Goal: Task Accomplishment & Management: Use online tool/utility

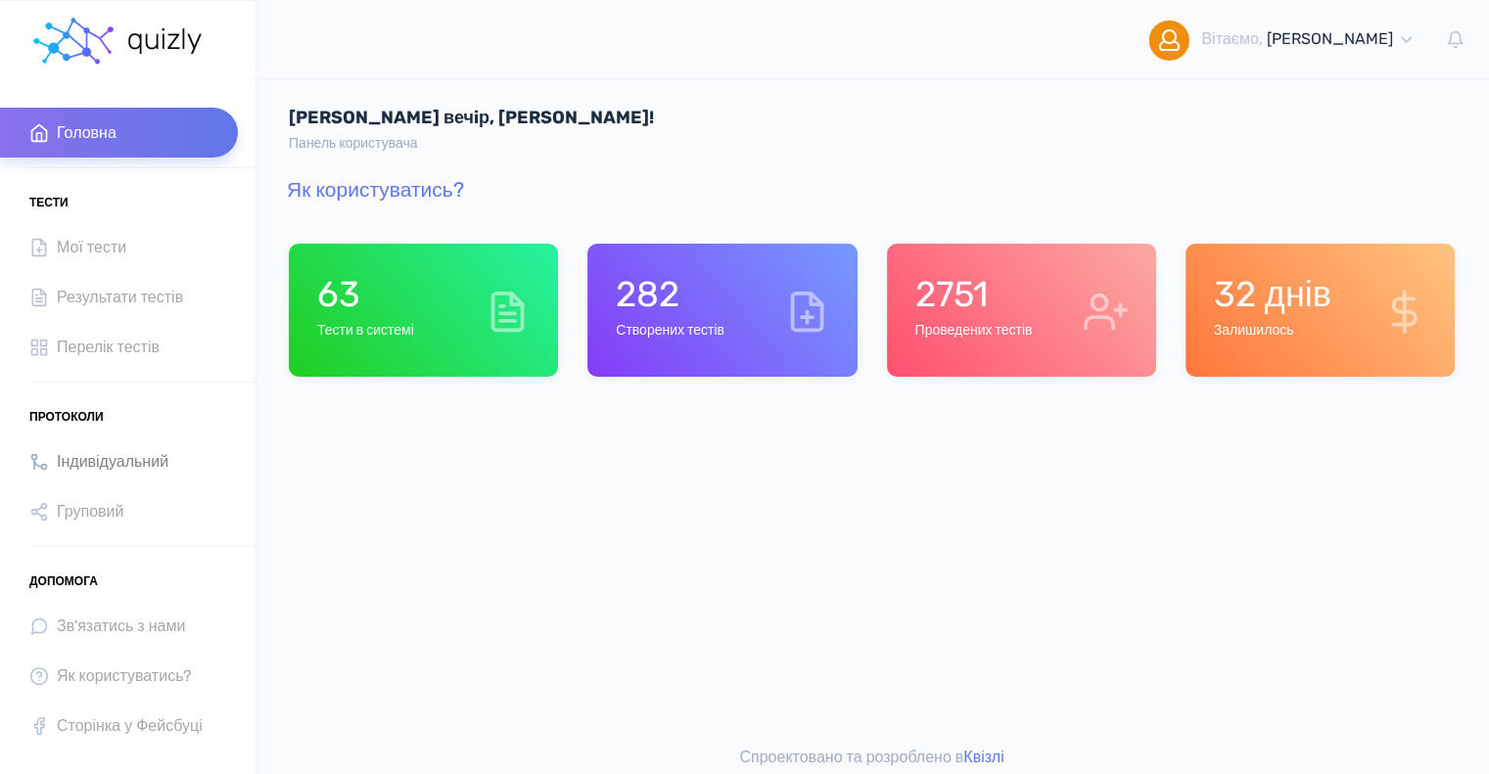
click at [114, 463] on span "Індивідуальний" at bounding box center [113, 461] width 112 height 26
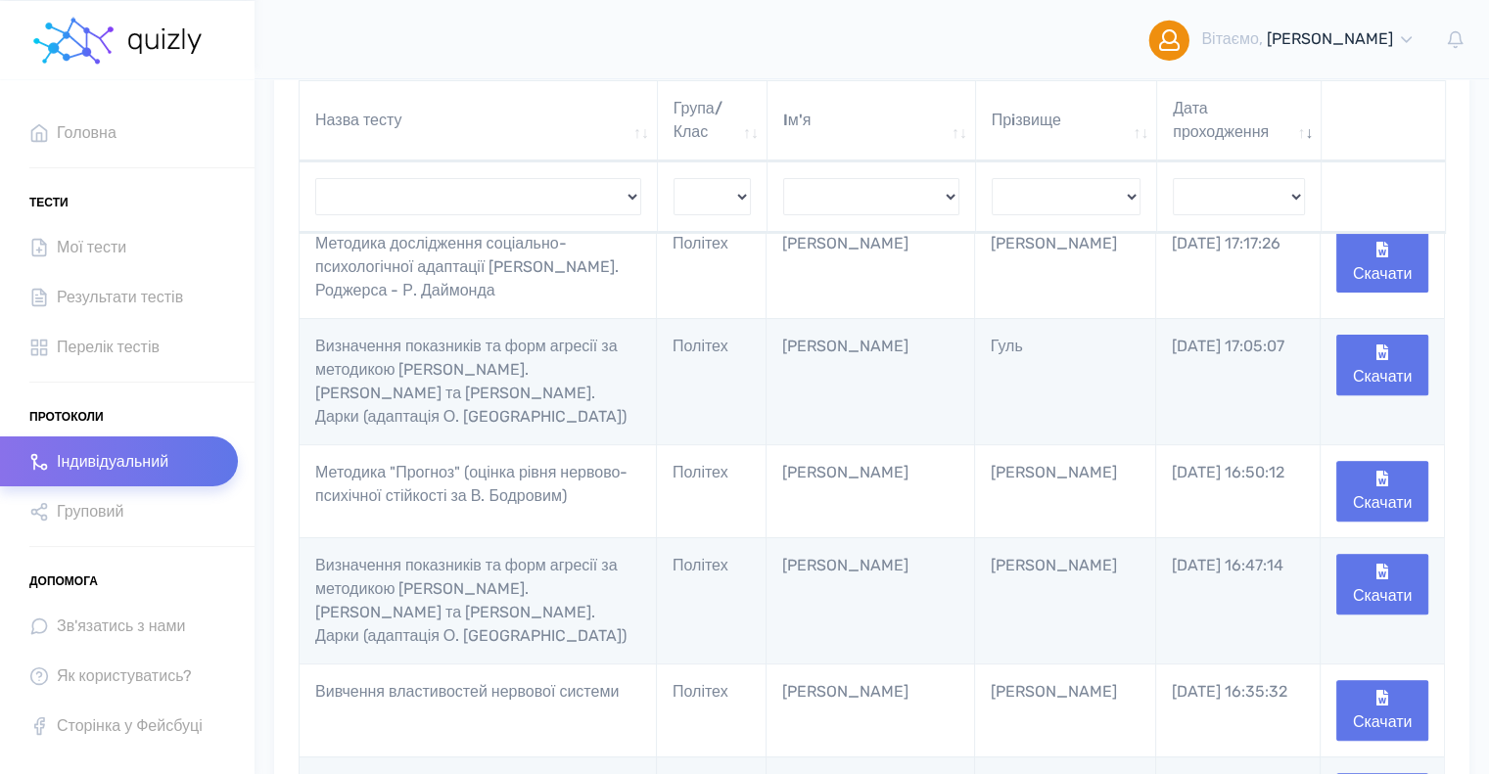
scroll to position [827, 0]
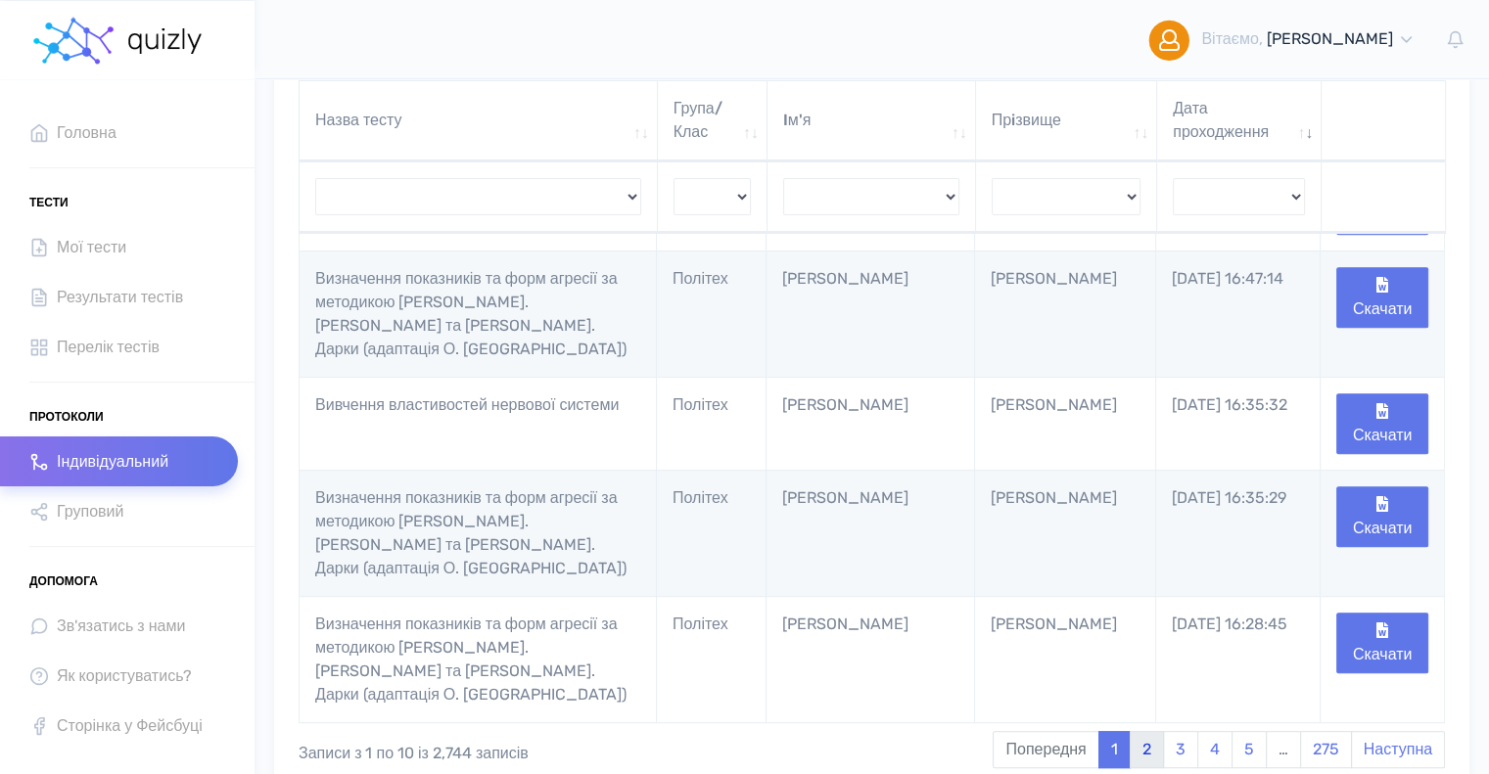
click at [1152, 731] on link "2" at bounding box center [1146, 749] width 34 height 37
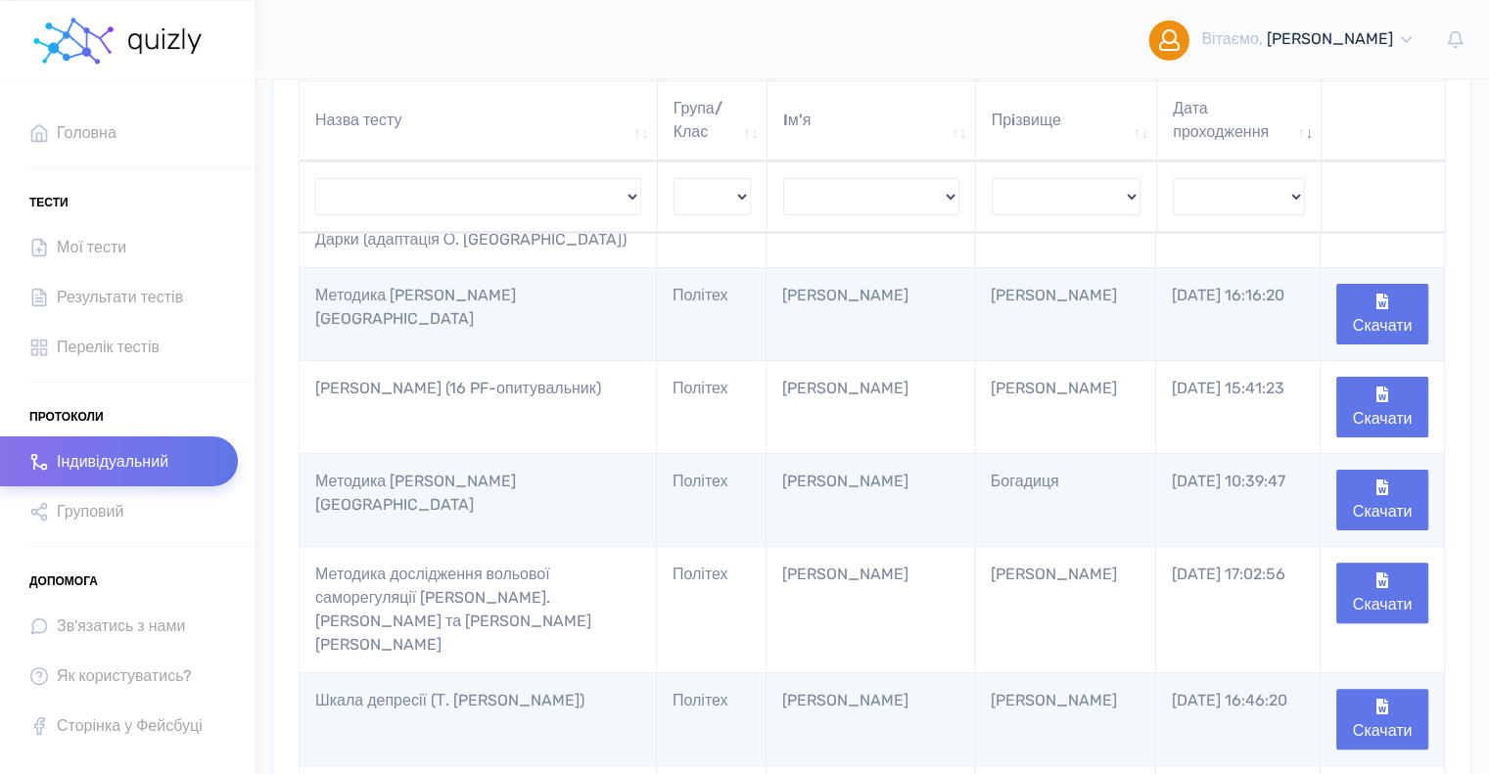
scroll to position [375, 0]
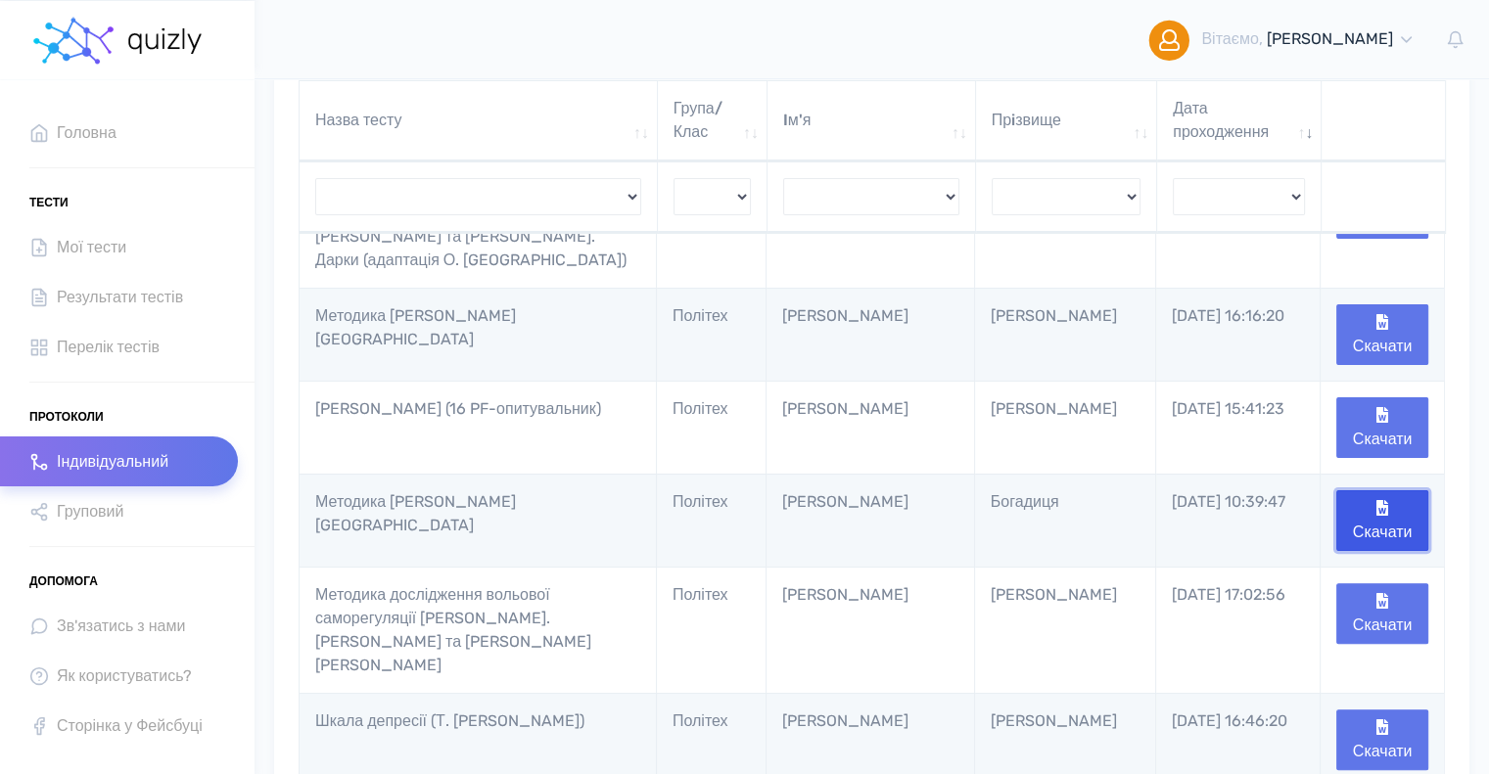
click at [1397, 490] on button "Скачати" at bounding box center [1382, 520] width 92 height 61
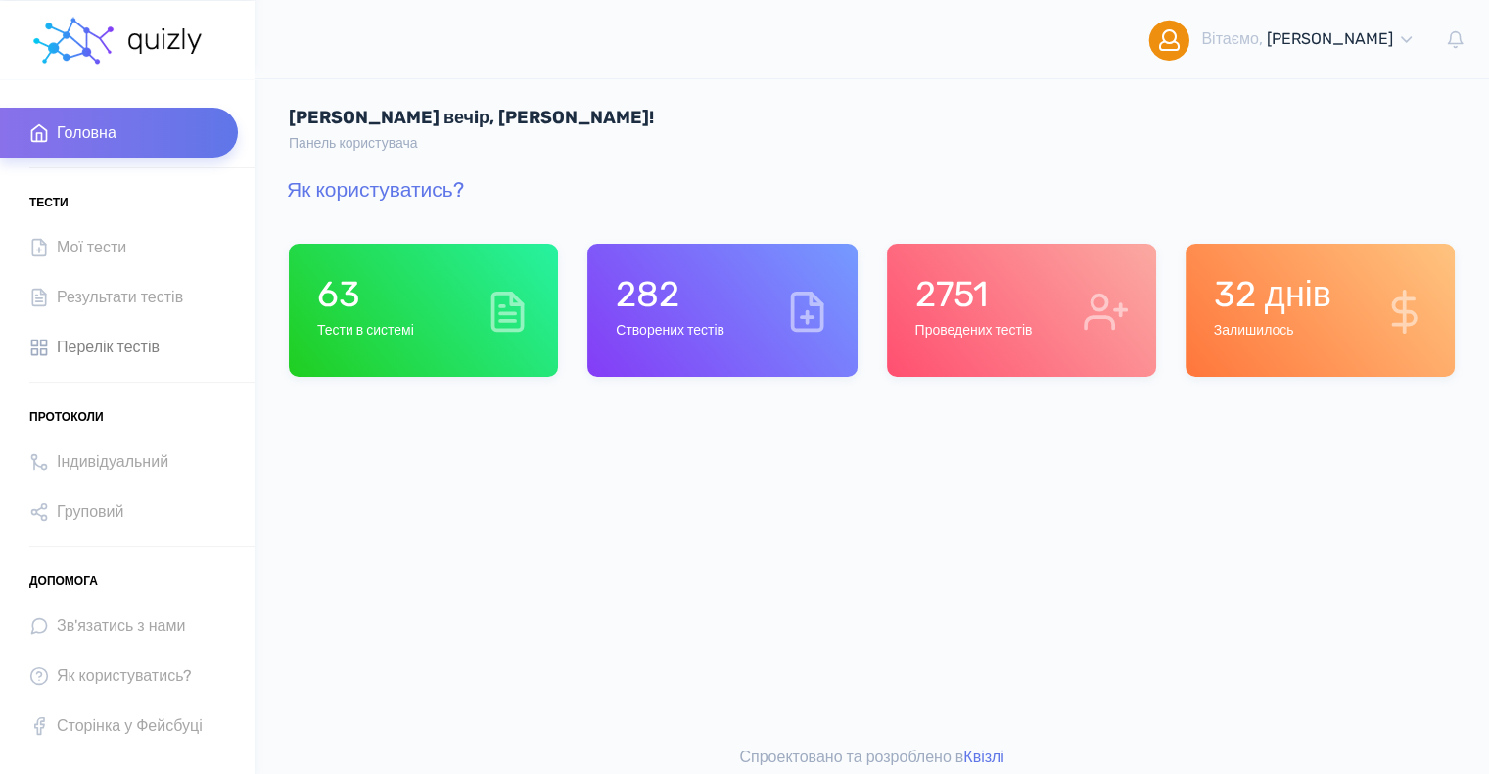
click at [101, 345] on span "Перелік тестів" at bounding box center [108, 347] width 103 height 26
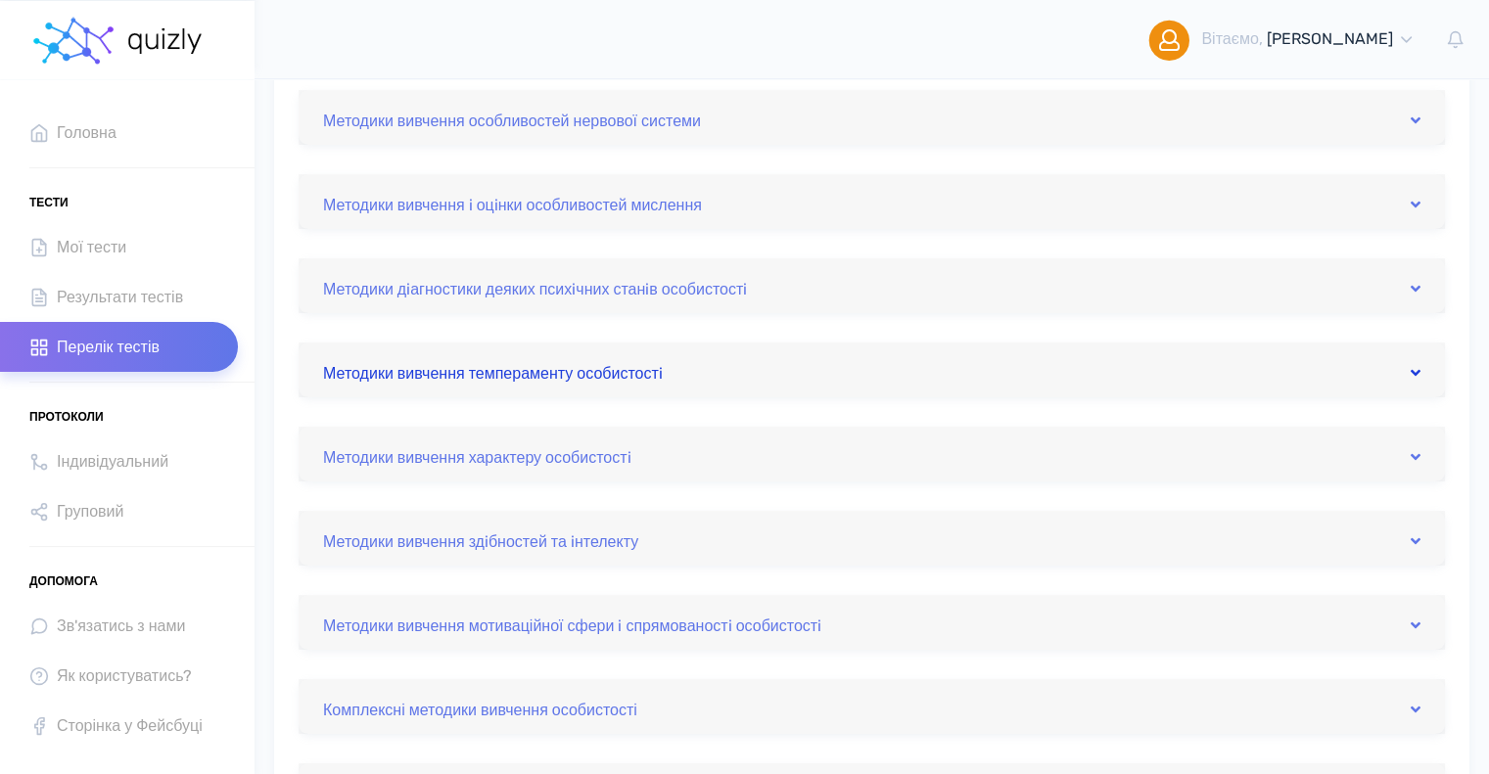
scroll to position [196, 0]
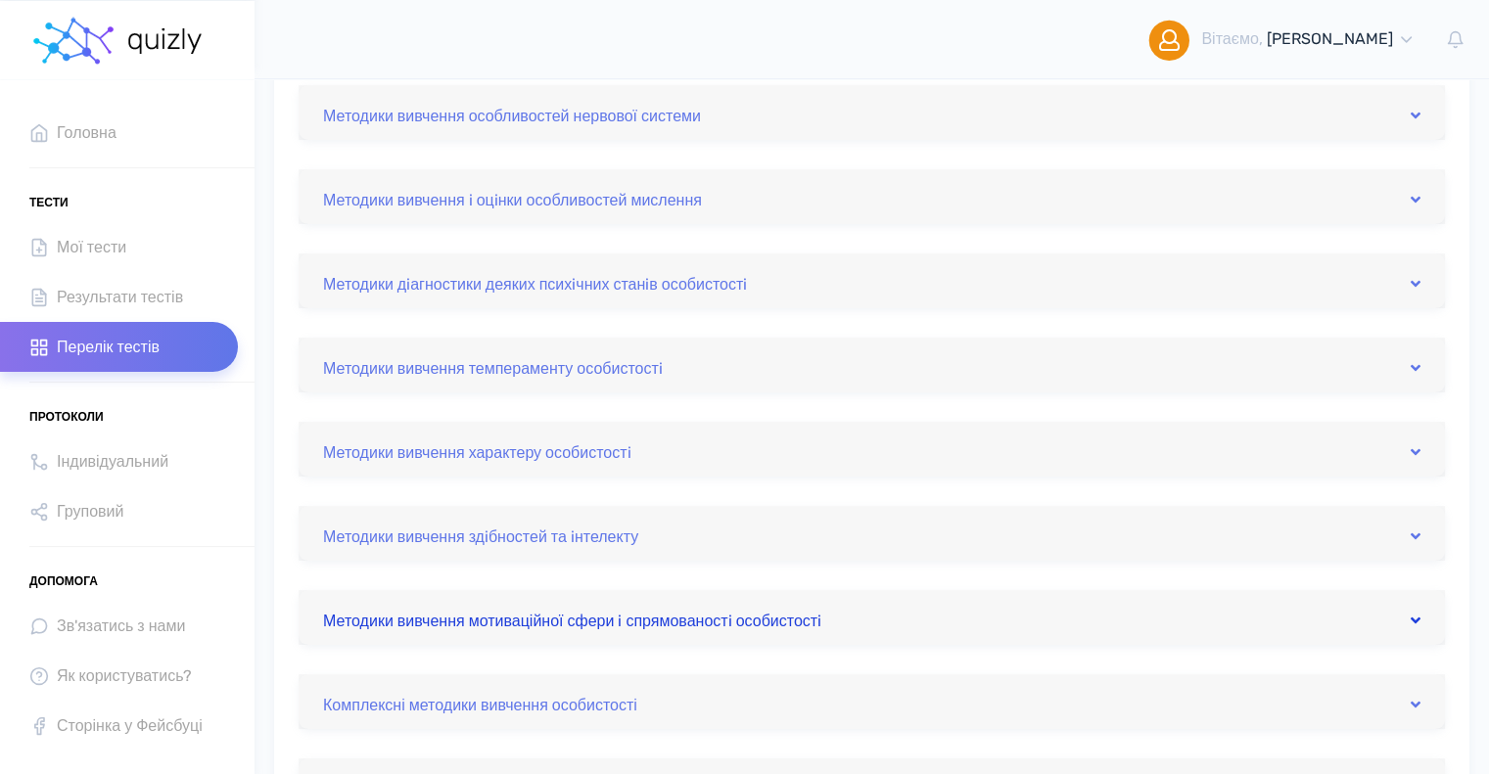
click at [615, 622] on link "Методики вивчення мотиваційної сфери i спрямованостi особистостi" at bounding box center [871, 617] width 1097 height 31
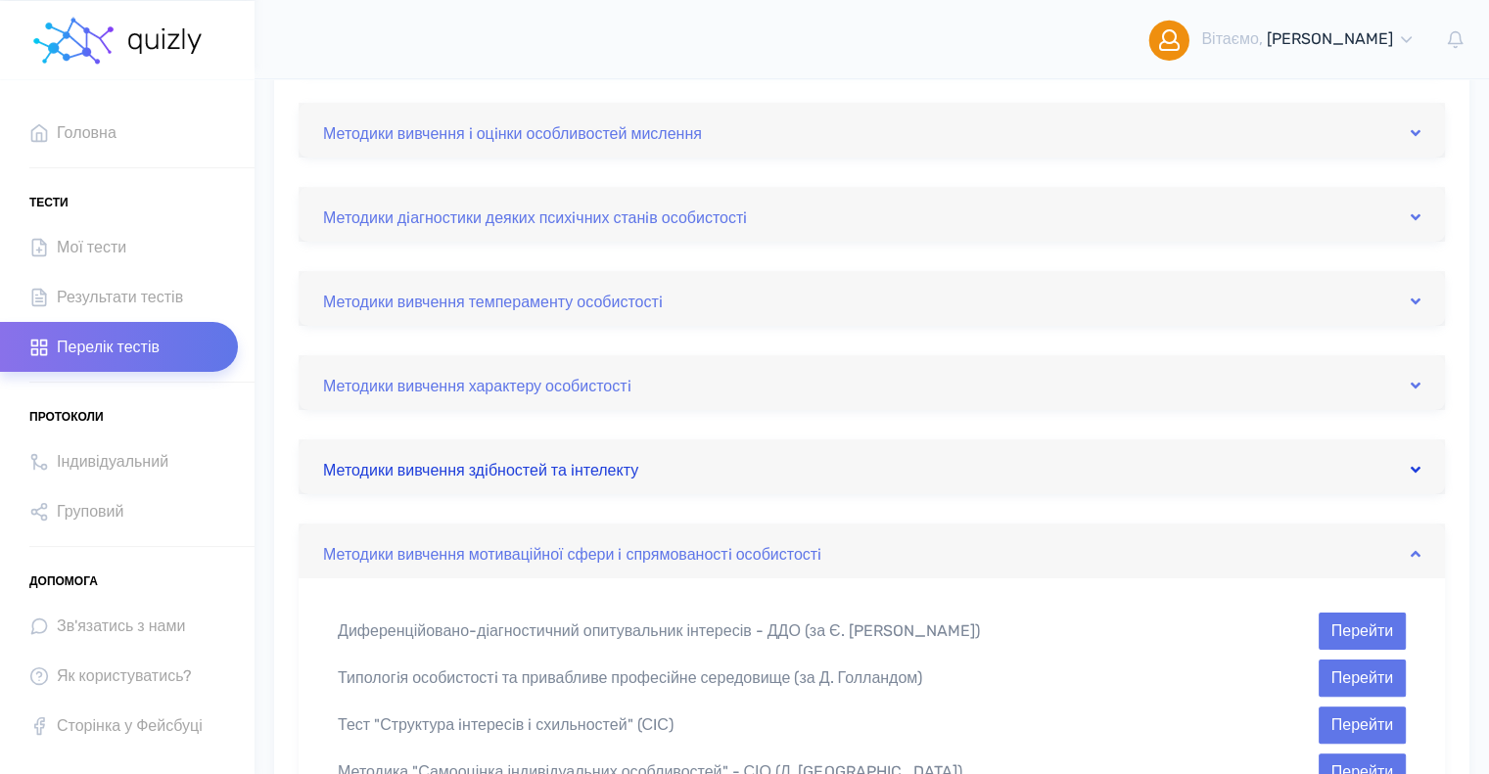
scroll to position [489, 0]
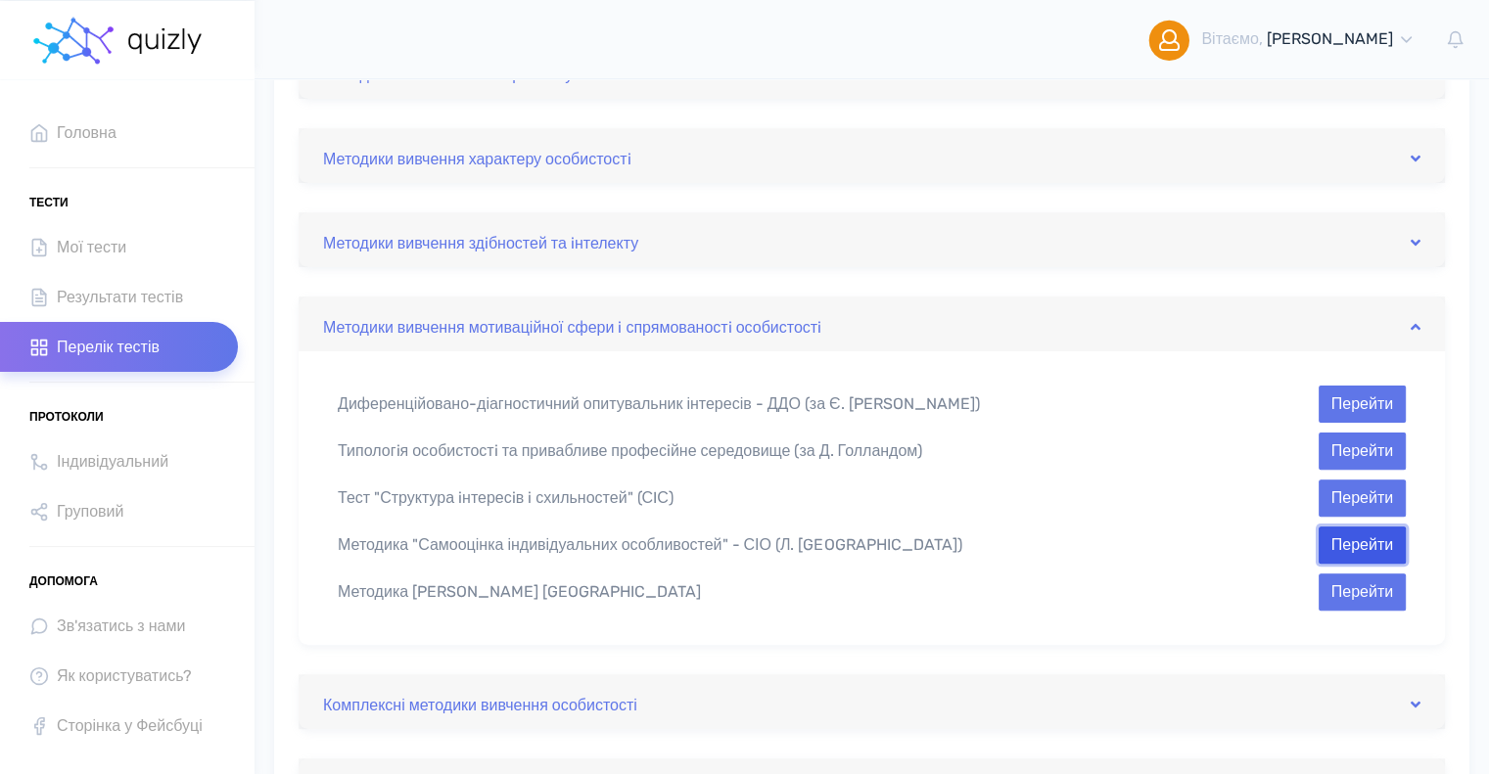
click at [1358, 536] on button "Перейти" at bounding box center [1361, 545] width 87 height 37
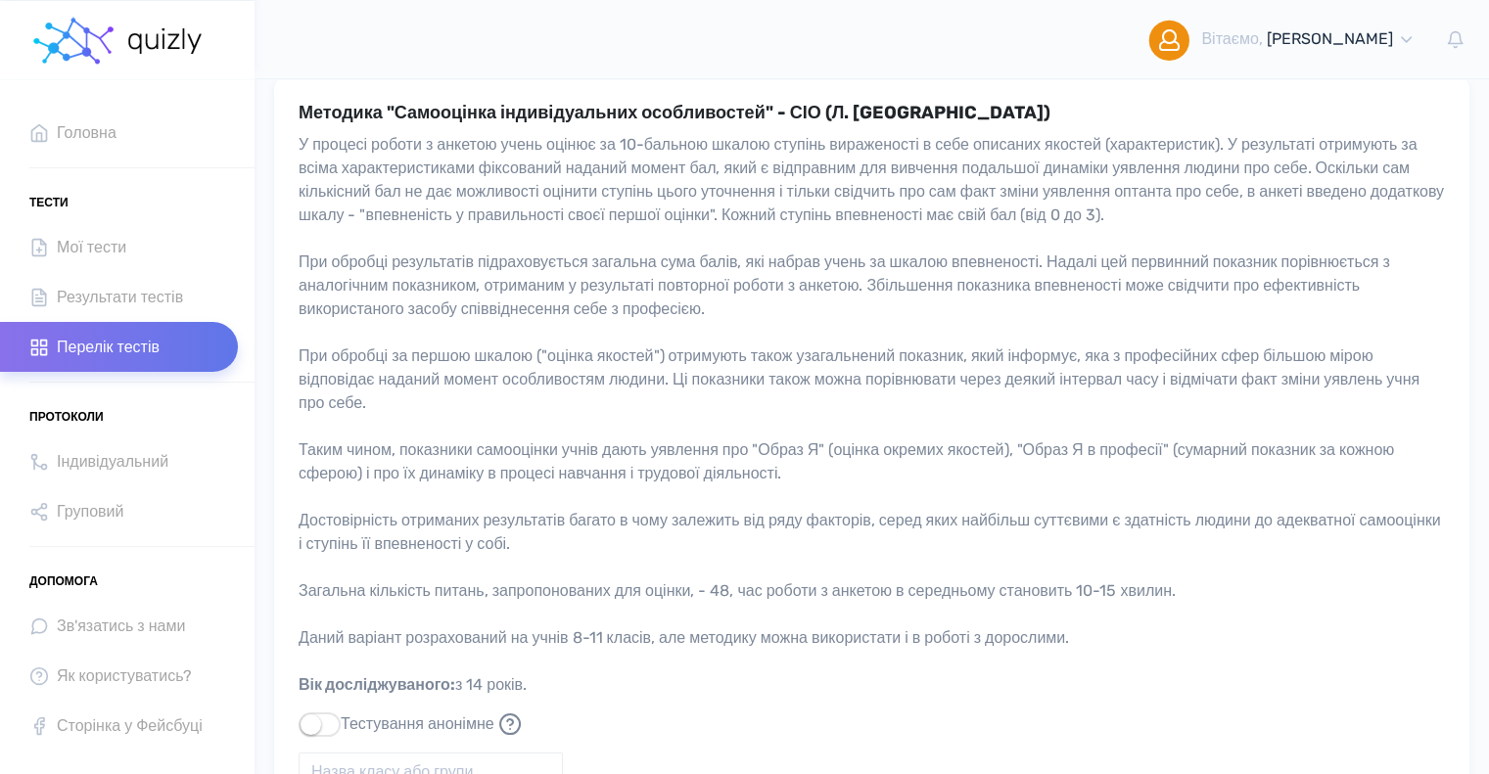
scroll to position [98, 0]
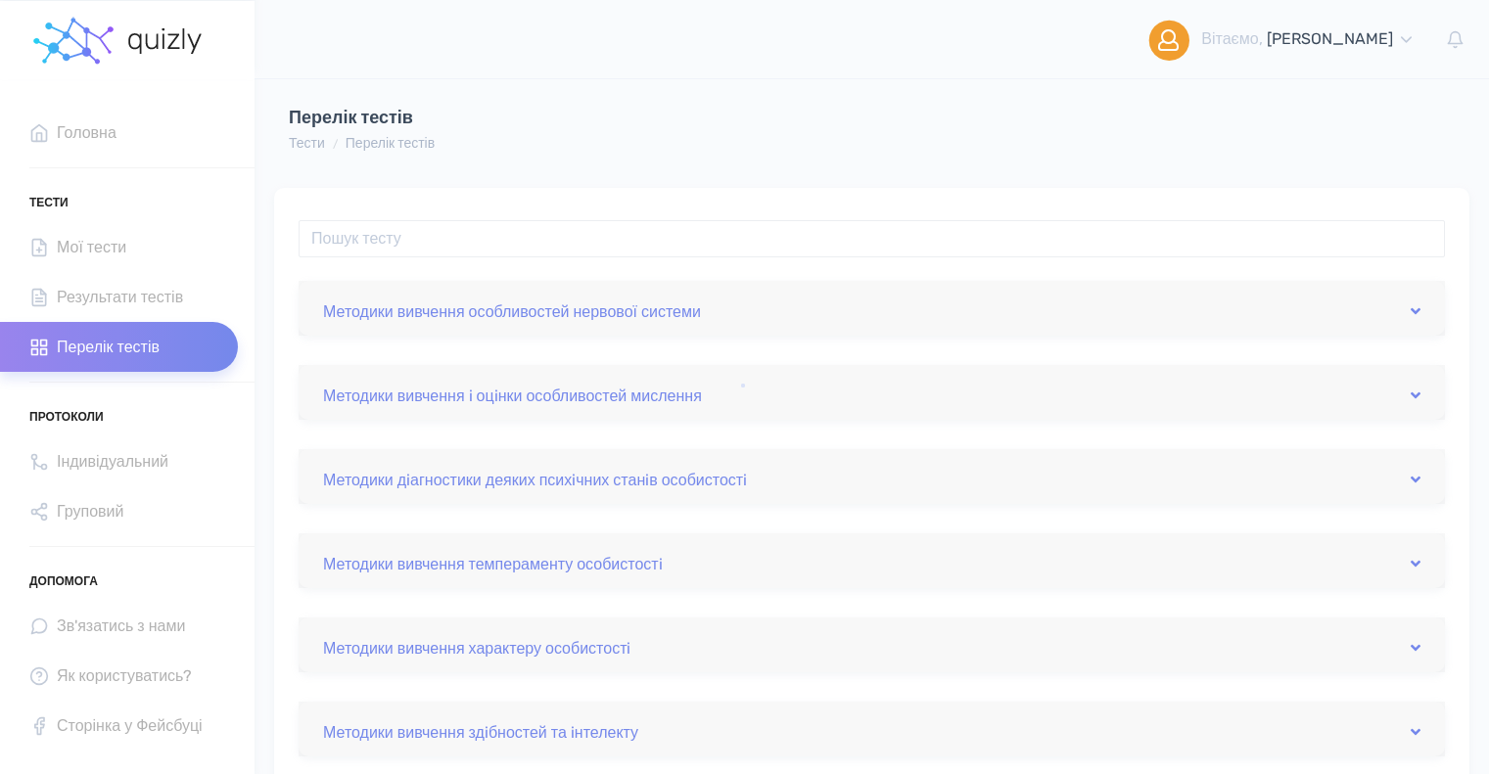
scroll to position [489, 0]
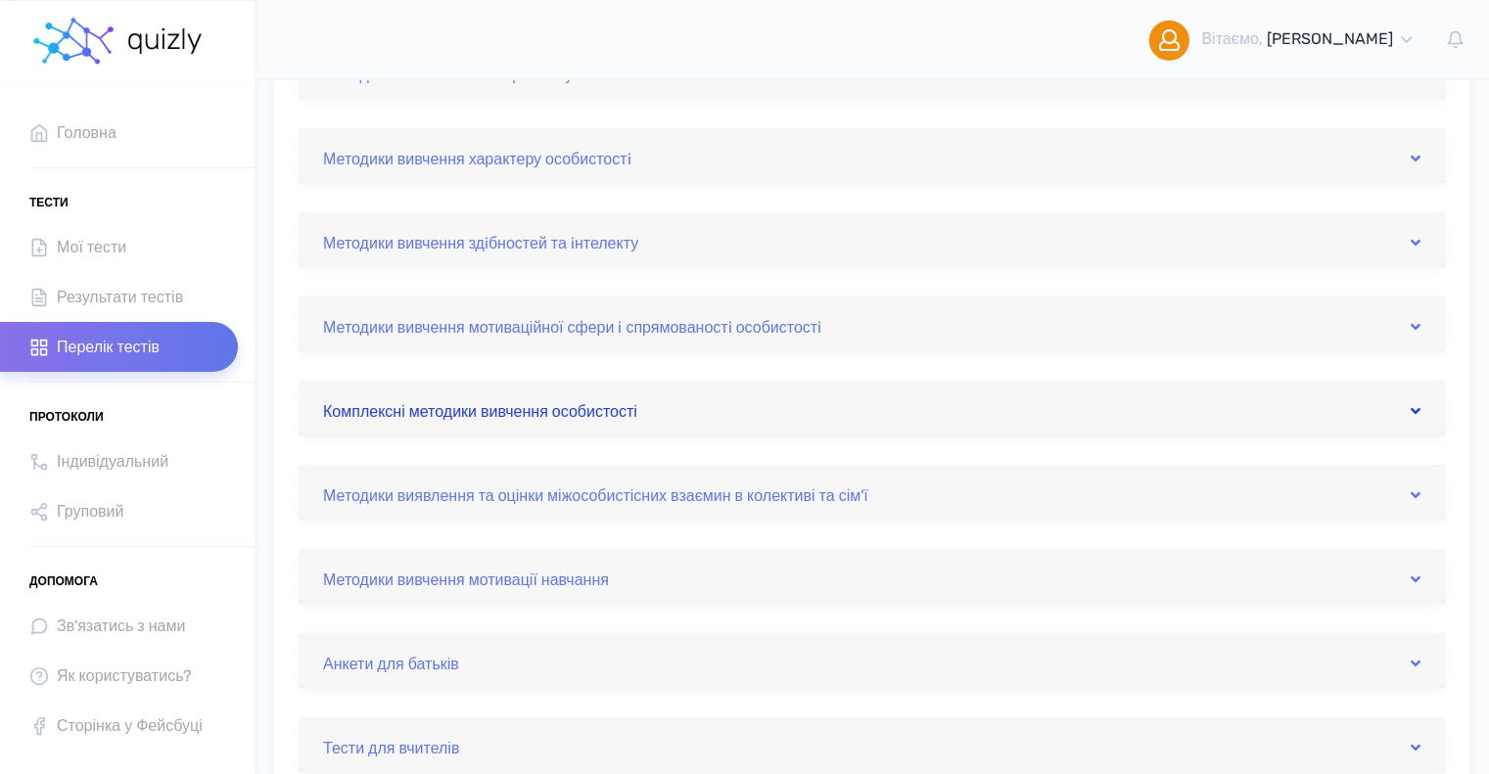
click at [605, 414] on link "Комплексні методики вивчення особистості" at bounding box center [871, 407] width 1097 height 31
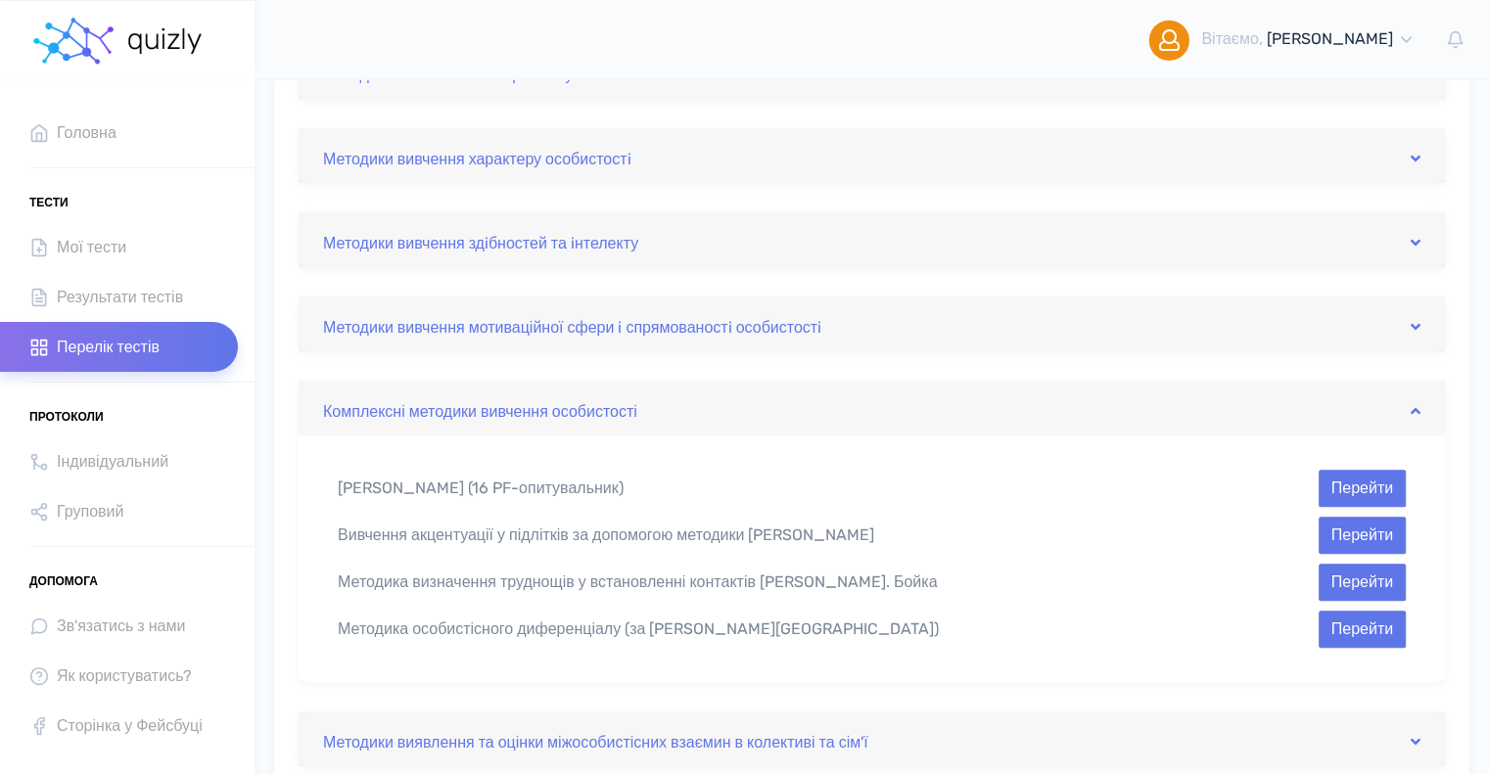
click at [1068, 550] on div "Вивчення акцентуації у підлітків за допомогою методики Леонгарда-Шмішека Перейти" at bounding box center [871, 535] width 1097 height 37
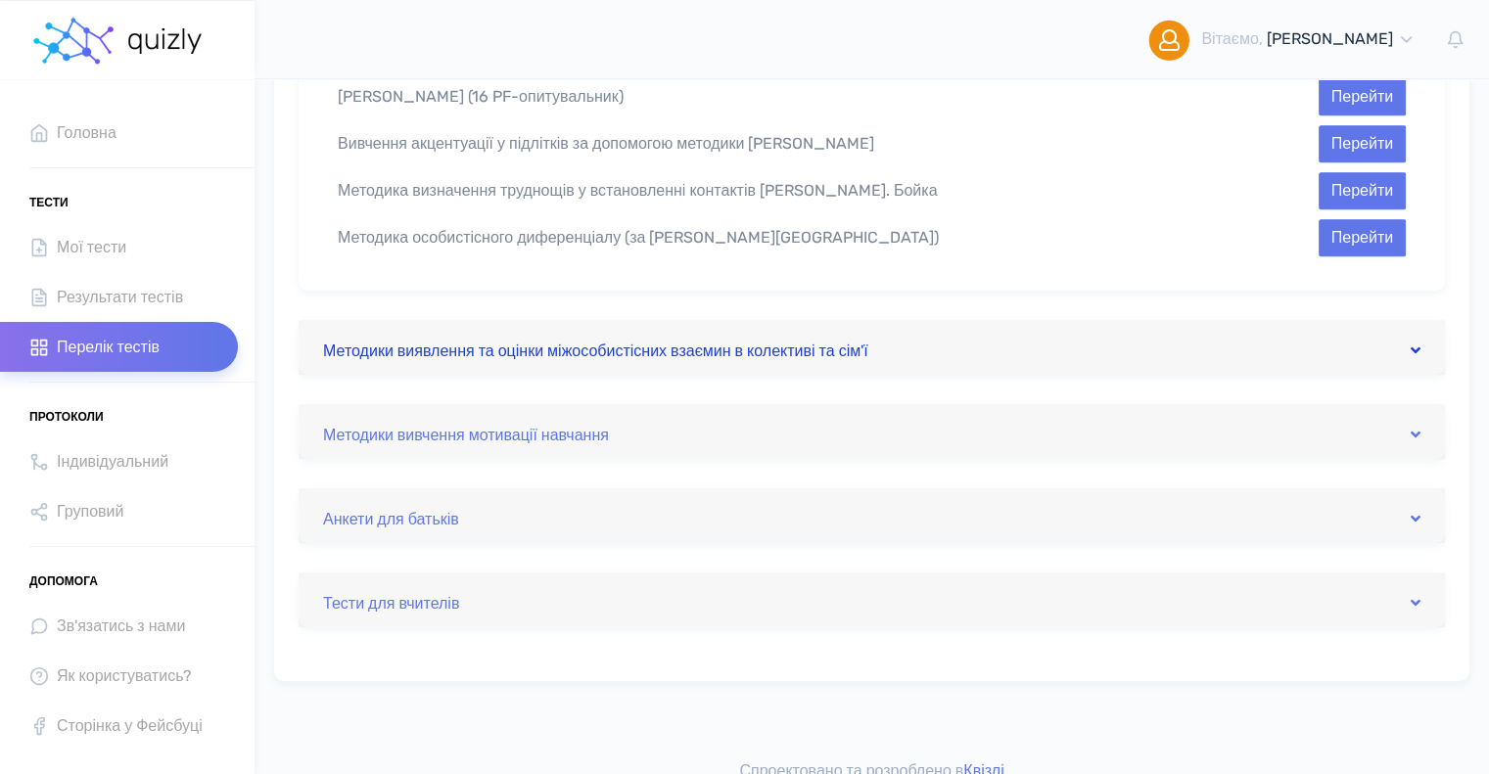
click at [865, 353] on link "Методики виявлення та оцінки міжособистісних взаємин в колективі та сім'ї" at bounding box center [871, 347] width 1097 height 31
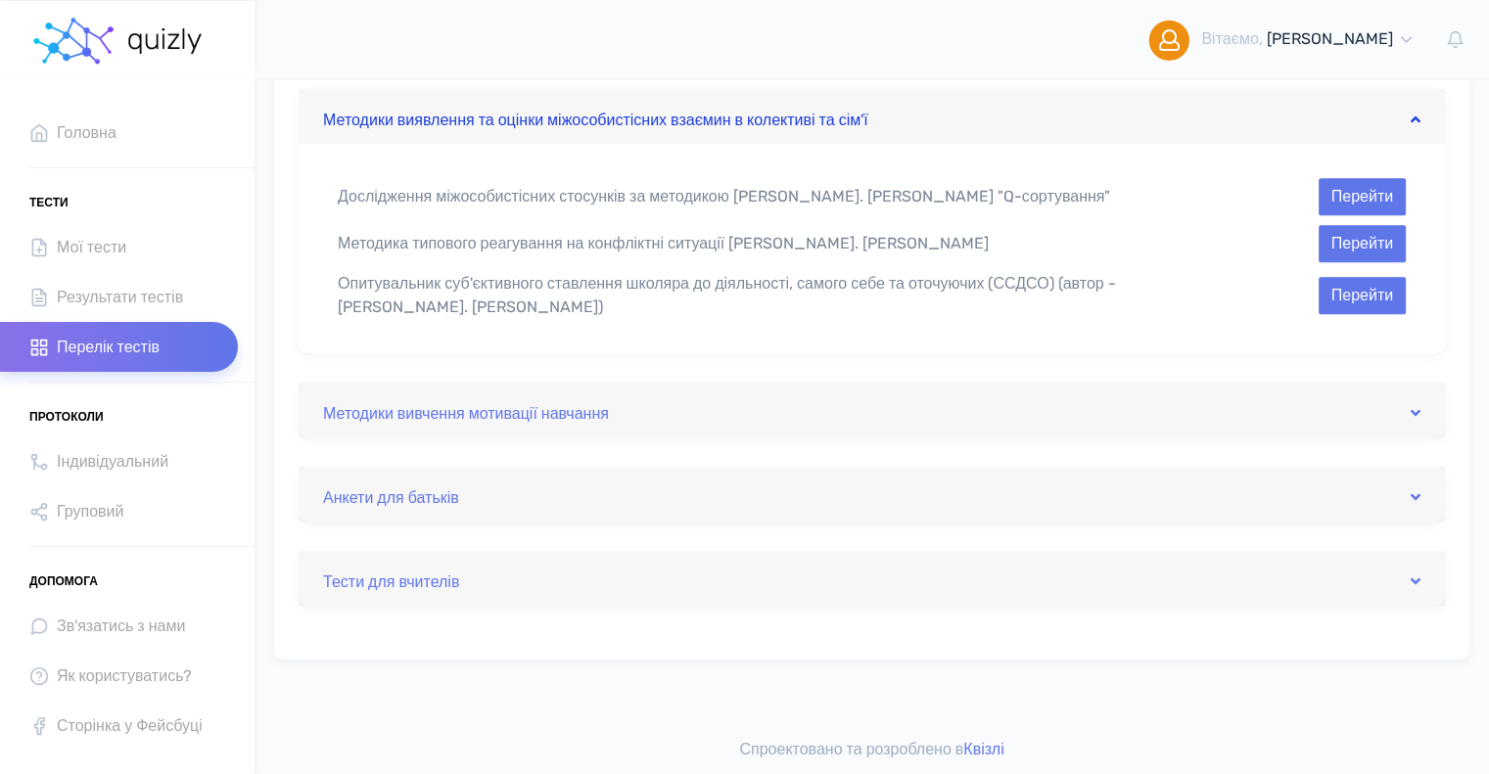
scroll to position [474, 0]
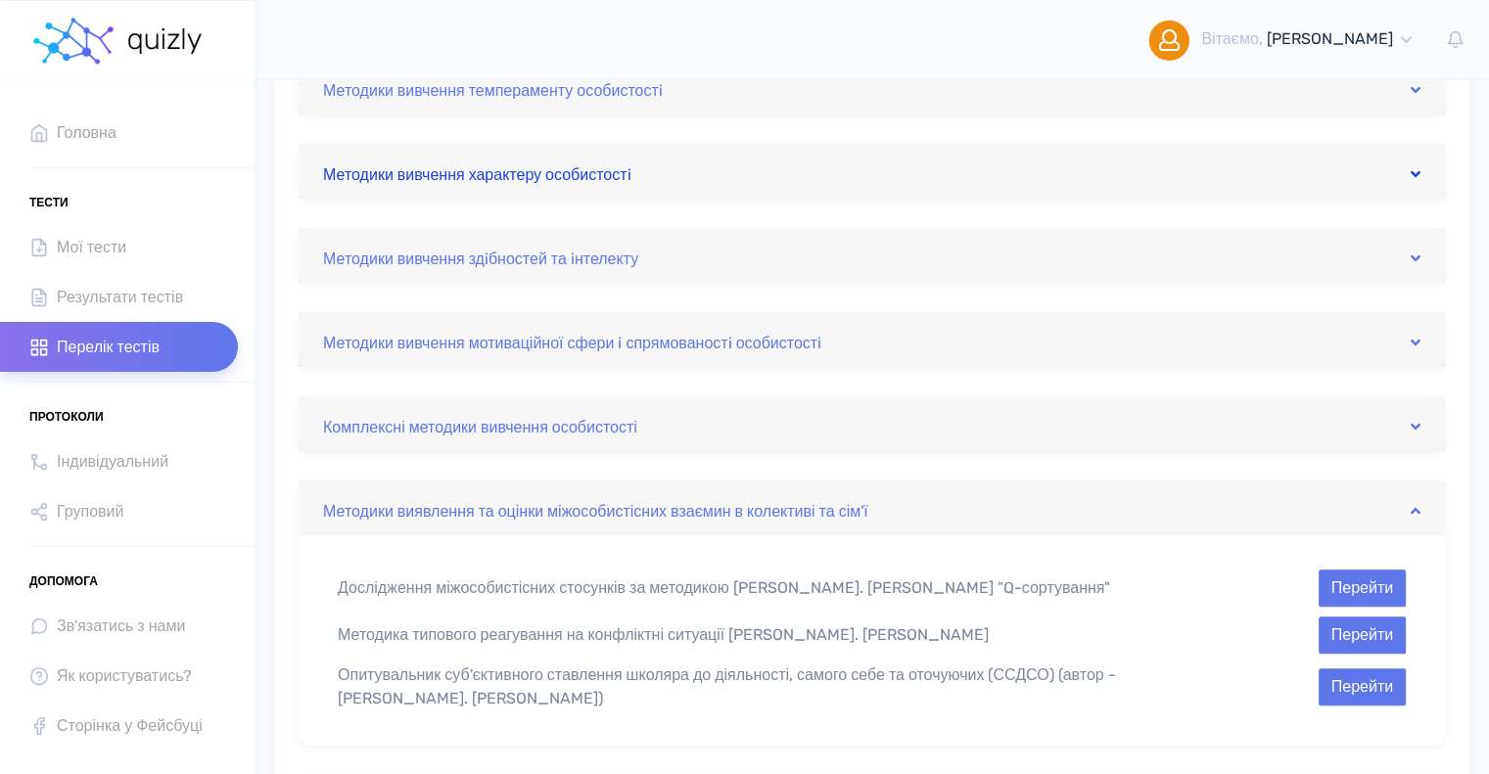
click at [655, 169] on link "Методики вивчення характеру особистостi" at bounding box center [871, 171] width 1097 height 31
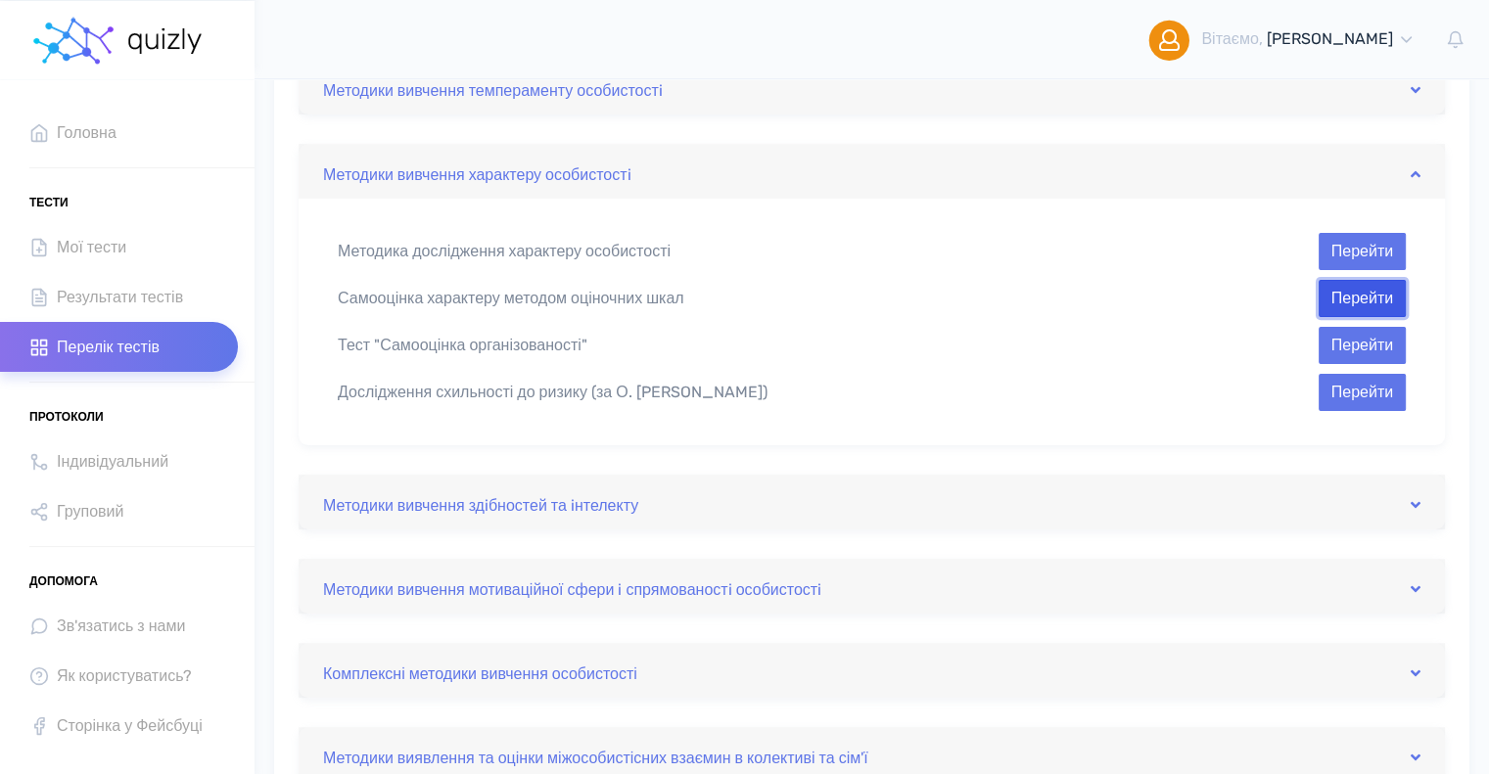
click at [1354, 299] on button "Перейти" at bounding box center [1361, 298] width 87 height 37
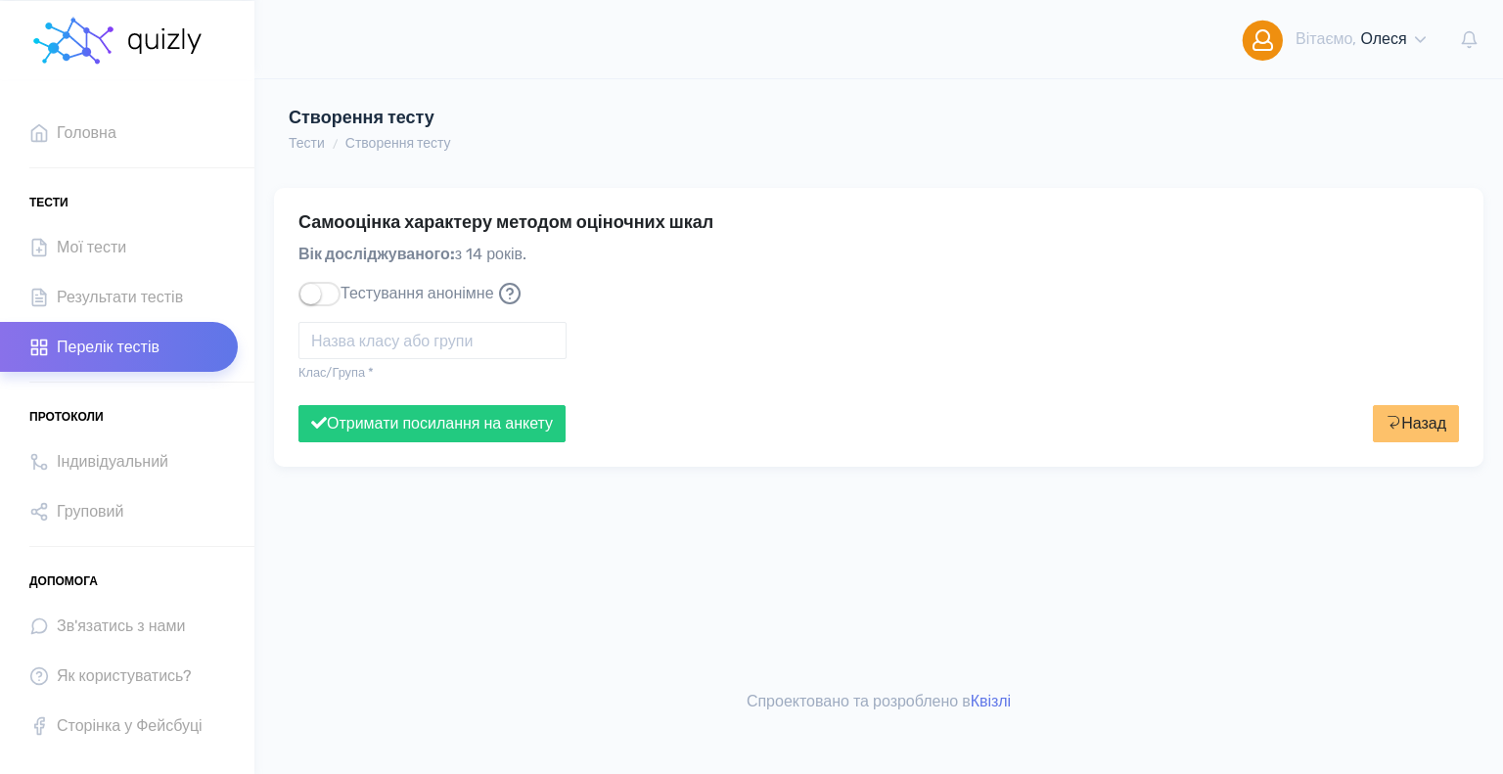
click at [413, 572] on div "Самооцінка характеру методом оціночних шкал Вік досліджуваного: з 14 років. Тес…" at bounding box center [878, 415] width 1249 height 523
click at [357, 342] on input "text" at bounding box center [433, 340] width 268 height 37
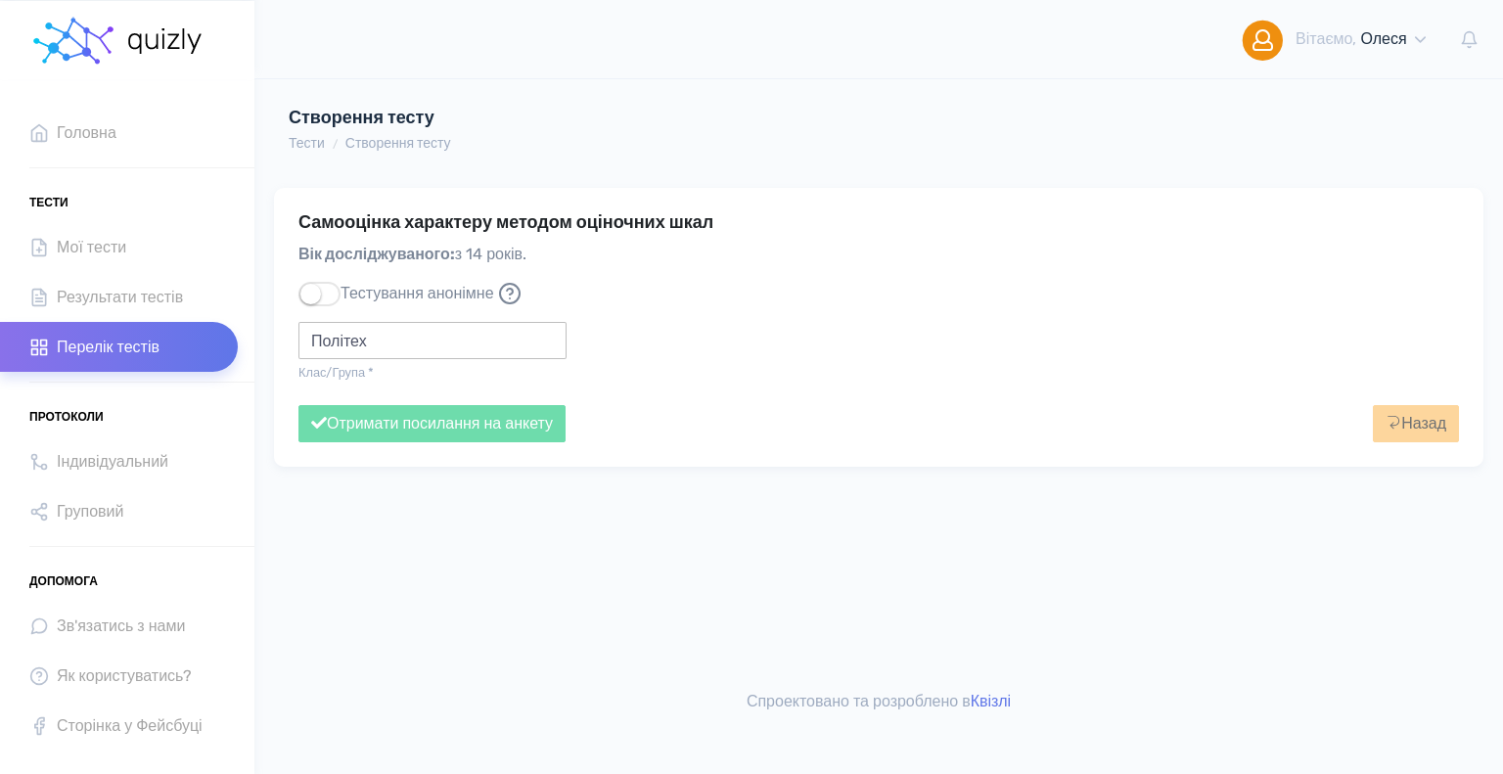
type input "Політех"
click at [373, 324] on input "Політех" at bounding box center [433, 340] width 268 height 37
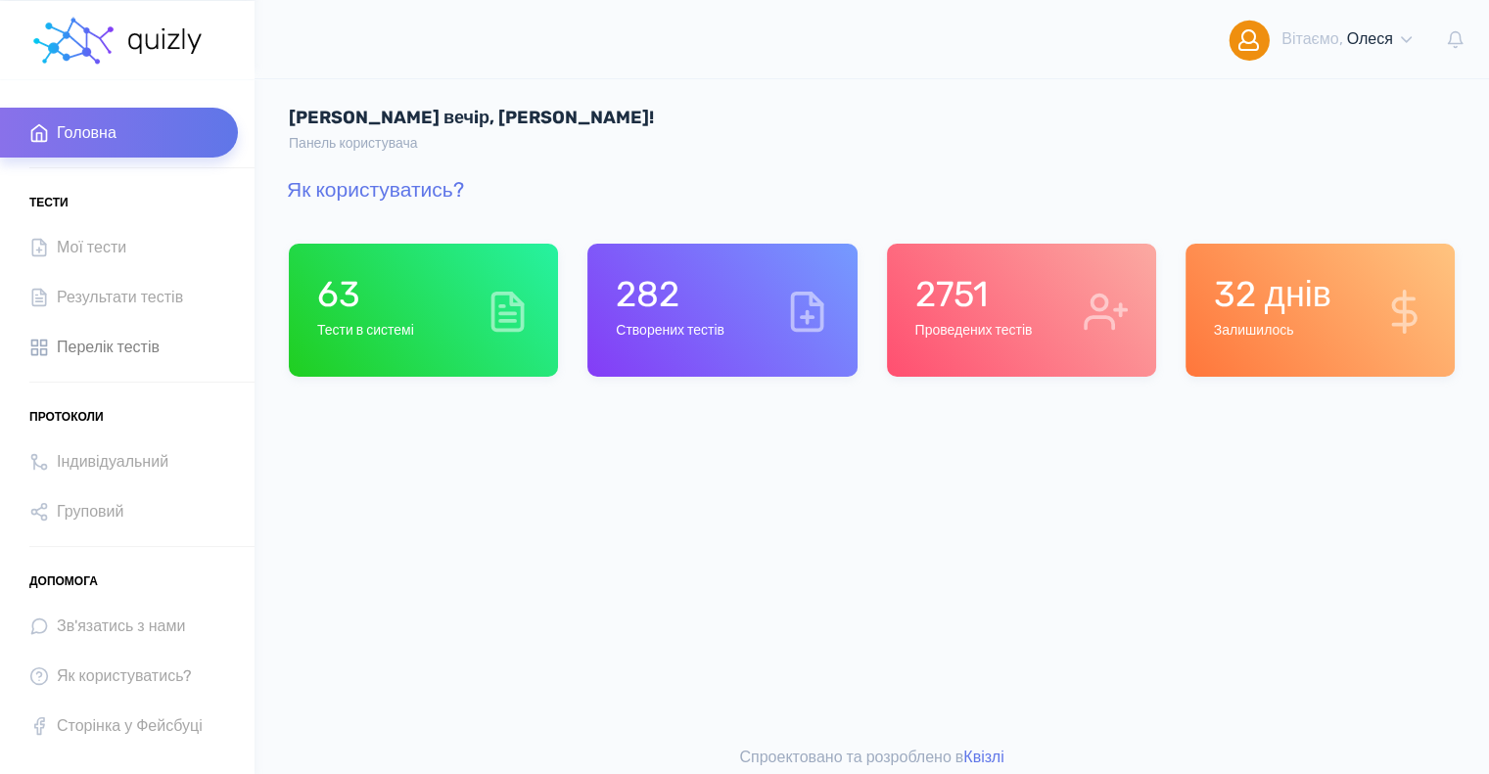
click at [85, 341] on span "Перелік тестів" at bounding box center [108, 347] width 103 height 26
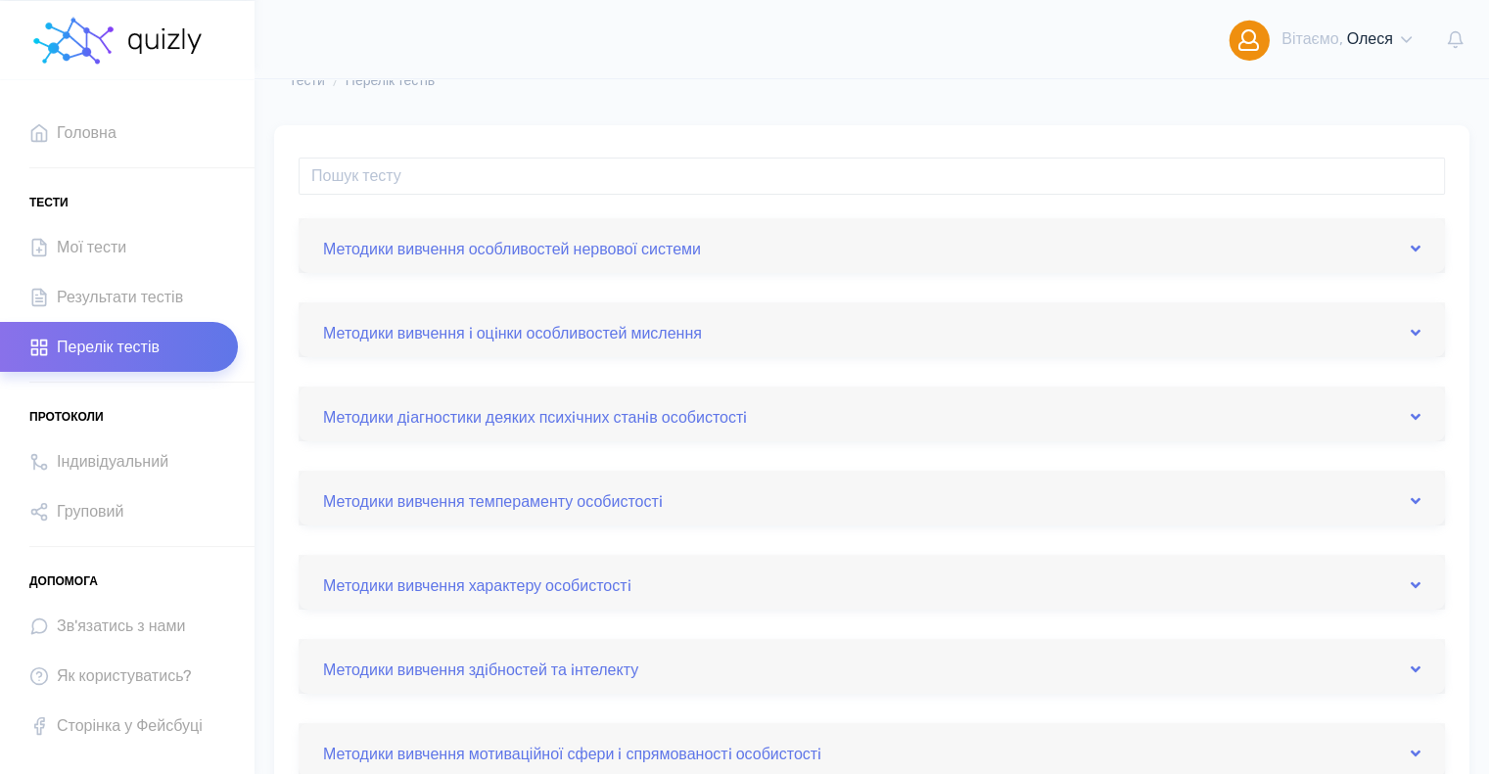
scroll to position [98, 0]
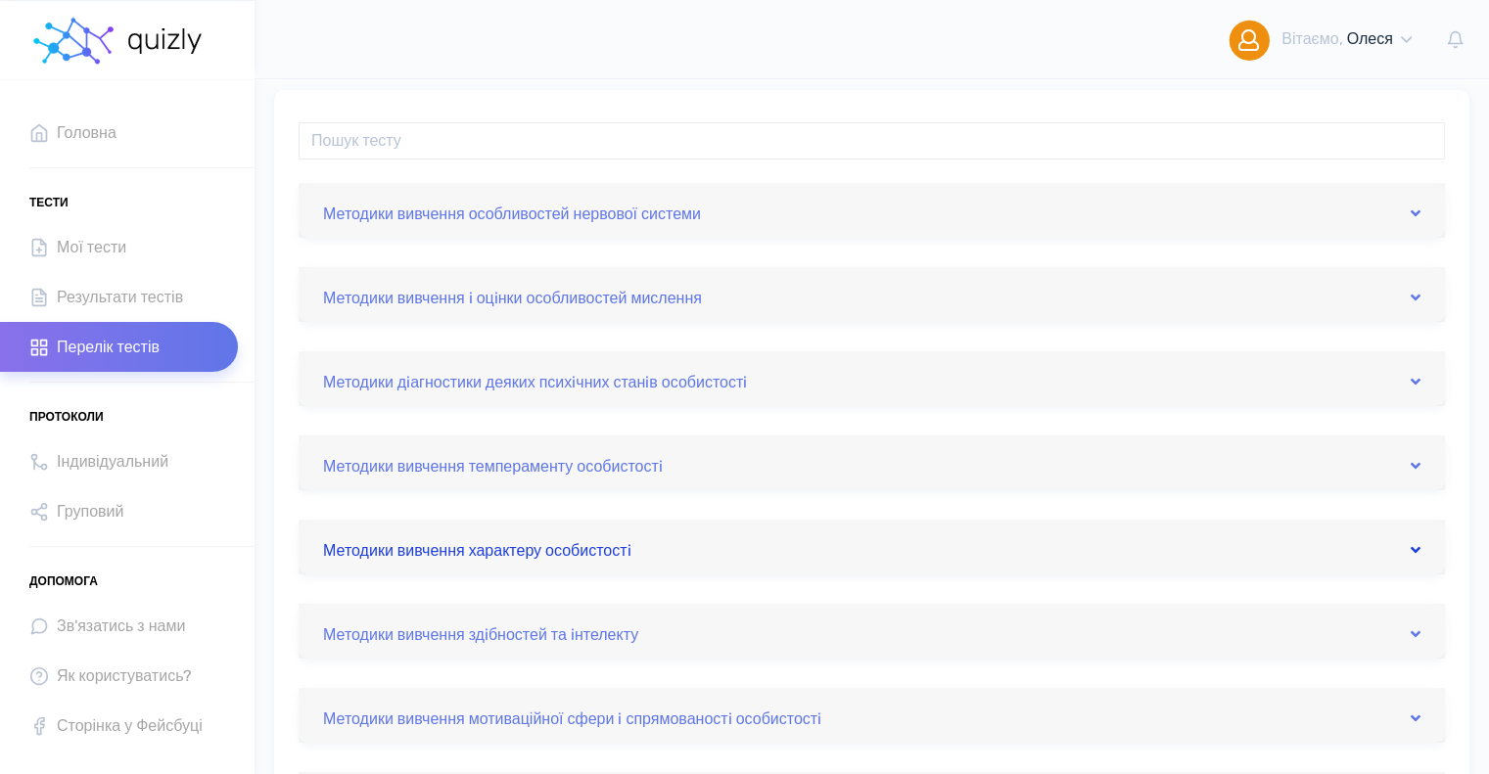
click at [537, 545] on link "Методики вивчення характеру особистостi" at bounding box center [871, 546] width 1097 height 31
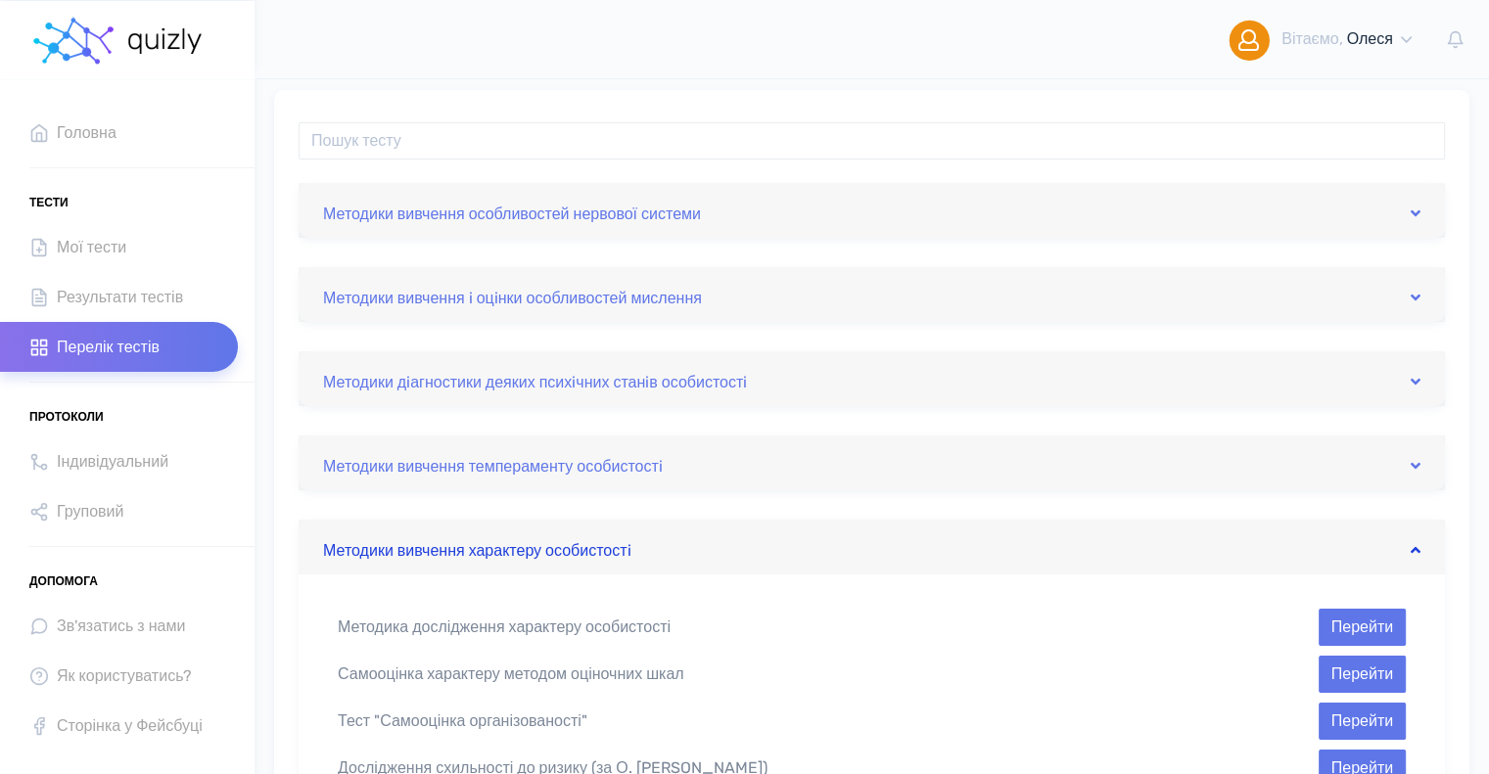
scroll to position [196, 0]
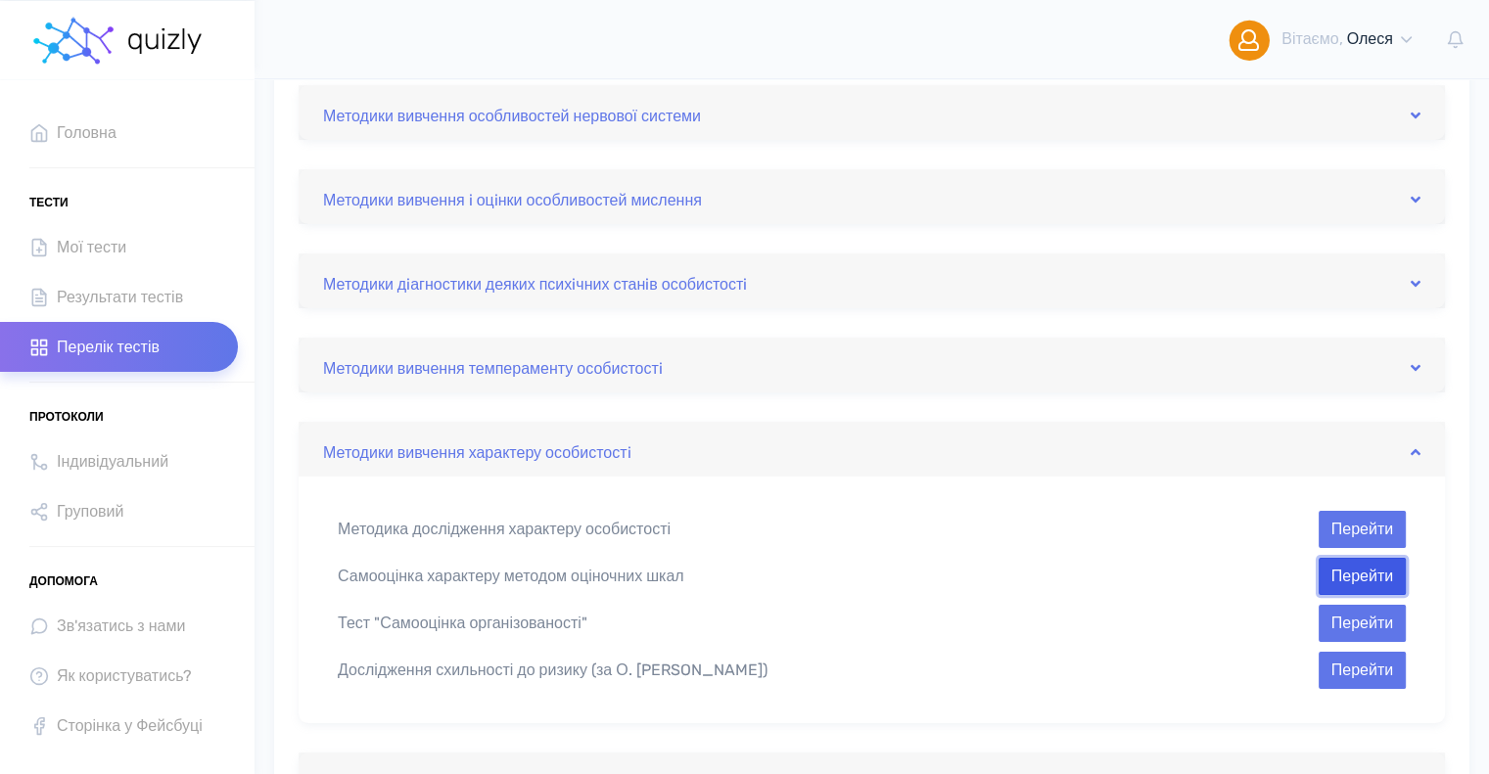
click at [1362, 575] on button "Перейти" at bounding box center [1361, 576] width 87 height 37
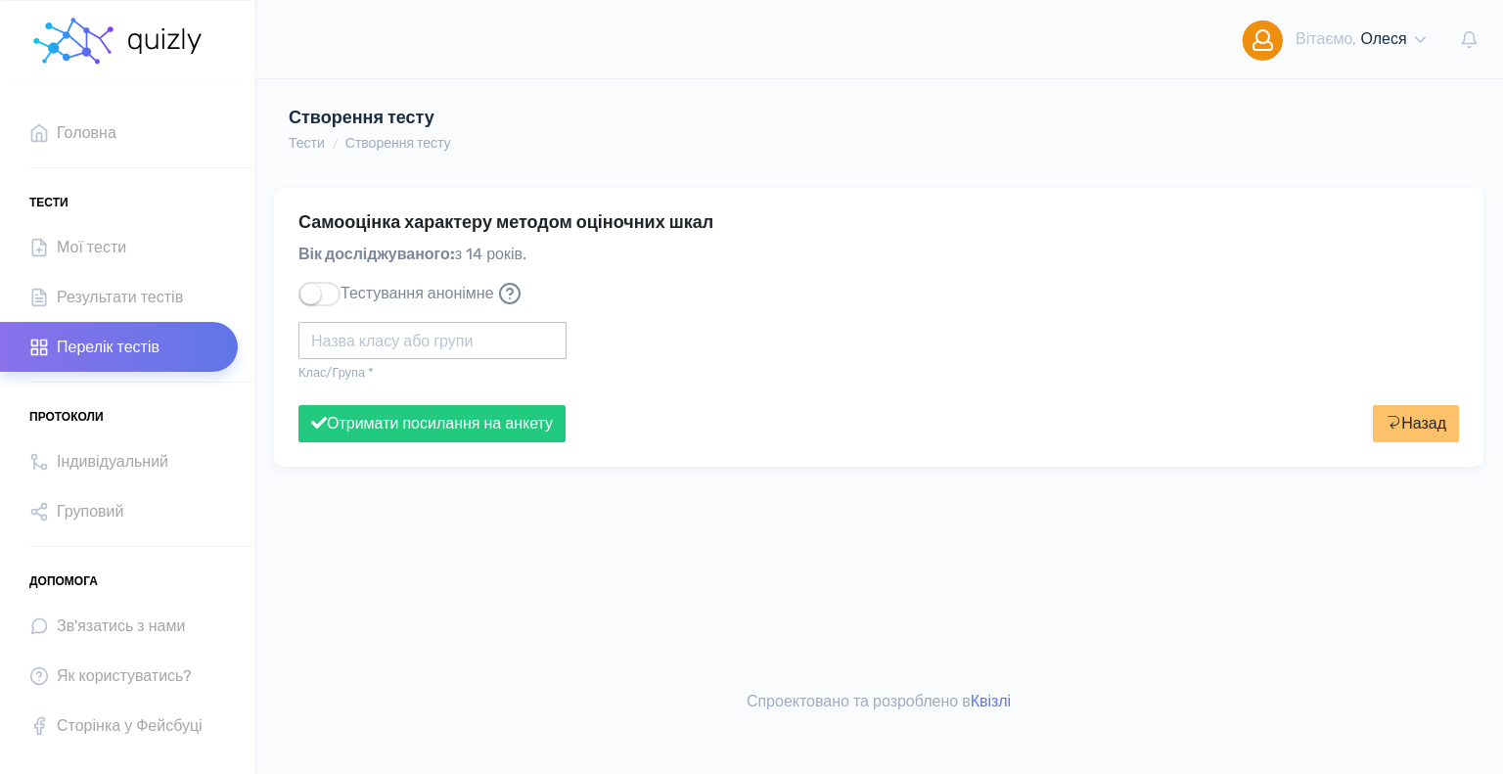
click at [482, 333] on input "text" at bounding box center [433, 340] width 268 height 37
type input "Політех"
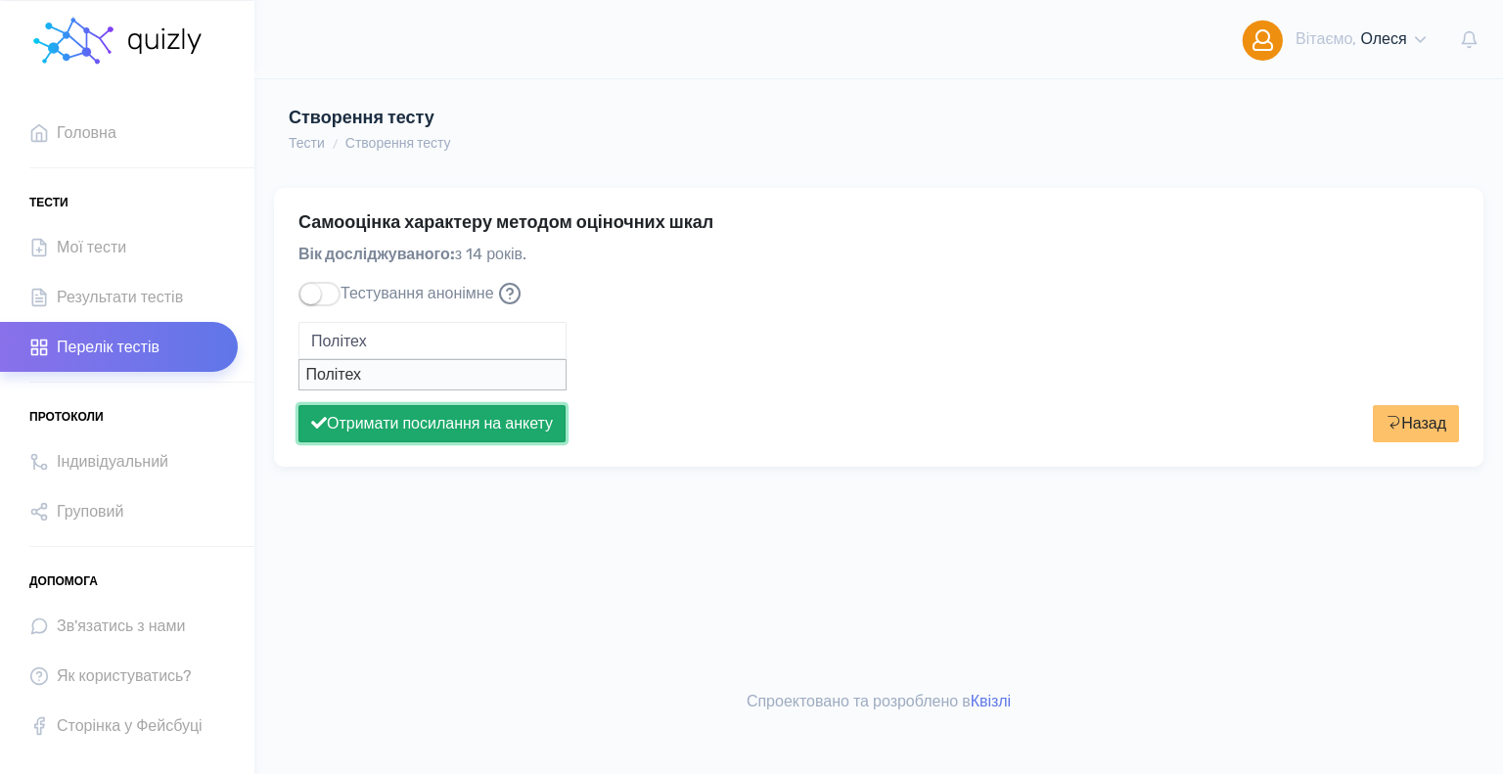
click at [471, 422] on button "Отримати посилання на анкету" at bounding box center [432, 423] width 267 height 37
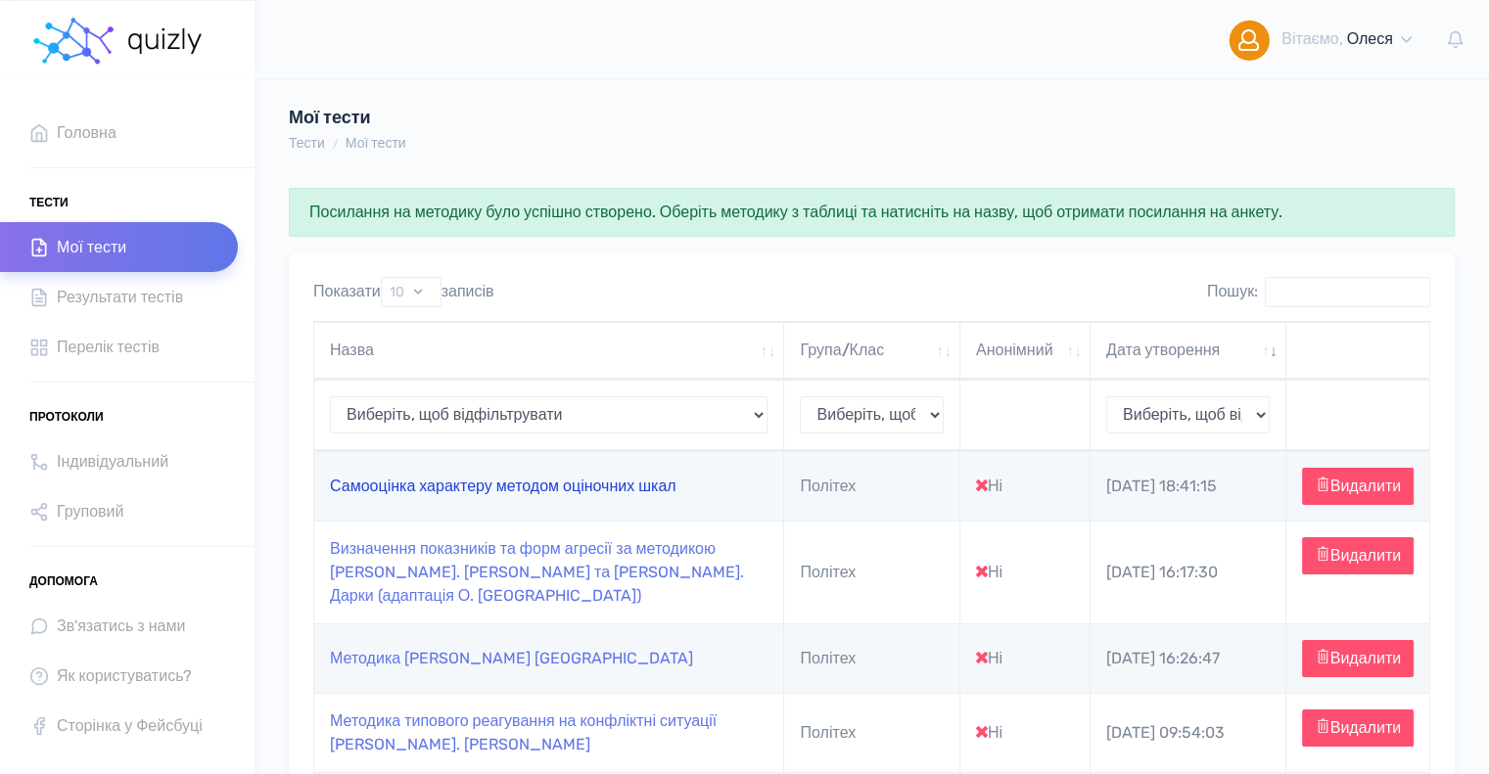
click at [620, 495] on link "Самооцінка характеру методом оціночних шкал" at bounding box center [503, 486] width 346 height 19
type input "[URL][DOMAIN_NAME]"
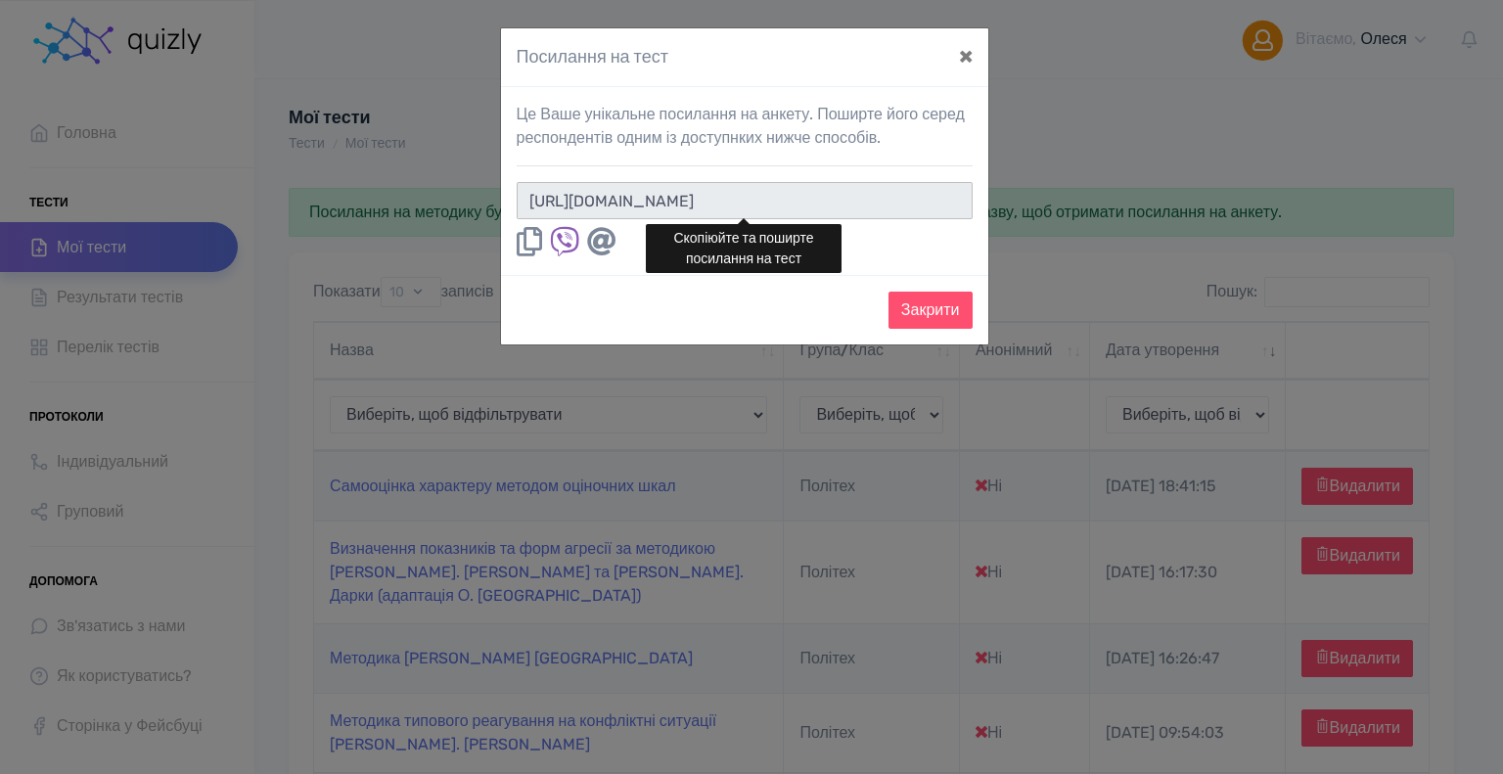
click at [881, 207] on input "[URL][DOMAIN_NAME]" at bounding box center [745, 200] width 456 height 37
